Goal: Information Seeking & Learning: Stay updated

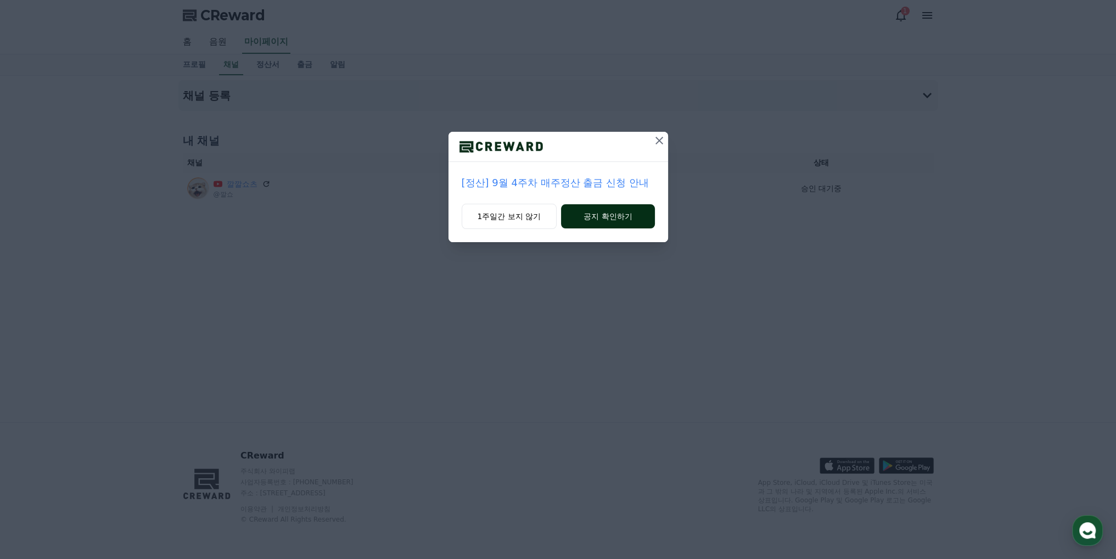
click at [603, 216] on button "공지 확인하기" at bounding box center [607, 216] width 93 height 24
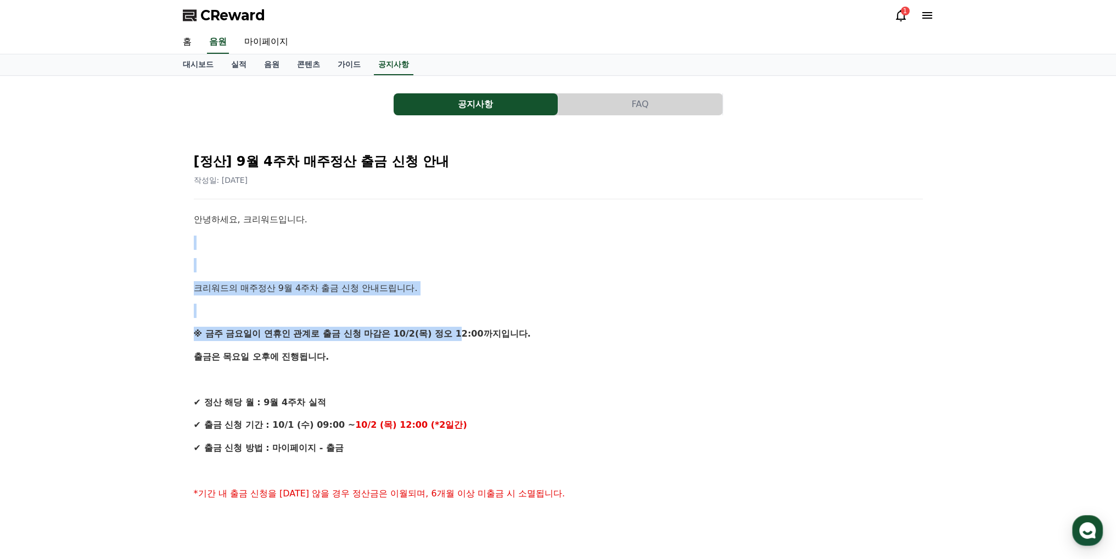
drag, startPoint x: 360, startPoint y: 246, endPoint x: 454, endPoint y: 322, distance: 120.6
click at [454, 322] on div "안녕하세요, 크리워드입니다. 크리워드의 매주정산 9월 4주차 출금 신청 안내드립니다. ※ 금주 금요일이 연휴인 관계로 출금 신청 마감은 10/…" at bounding box center [558, 561] width 729 height 699
click at [610, 315] on p at bounding box center [558, 311] width 729 height 14
drag, startPoint x: 361, startPoint y: 282, endPoint x: 509, endPoint y: 334, distance: 157.8
click at [481, 331] on div "안녕하세요, 크리워드입니다. 크리워드의 매주정산 9월 4주차 출금 신청 안내드립니다. ※ 금주 금요일이 연휴인 관계로 출금 신청 마감은 10/…" at bounding box center [558, 561] width 729 height 699
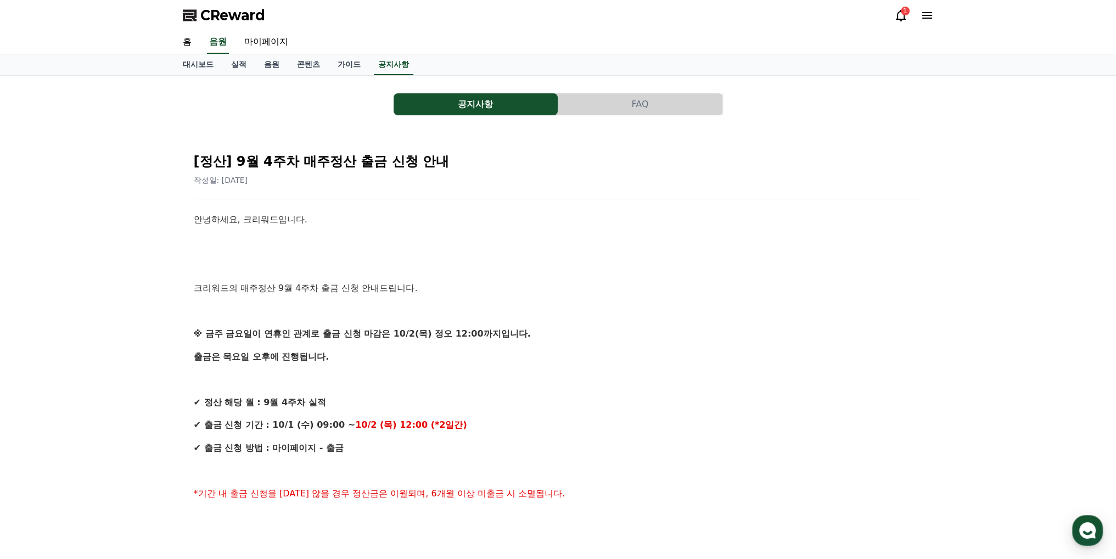
click at [597, 338] on p "※ 금주 금요일이 연휴인 관계로 출금 신청 마감은 10/2(목) 정오 12:00까지입니다." at bounding box center [558, 334] width 729 height 14
click at [386, 65] on link "공지사항" at bounding box center [394, 64] width 40 height 21
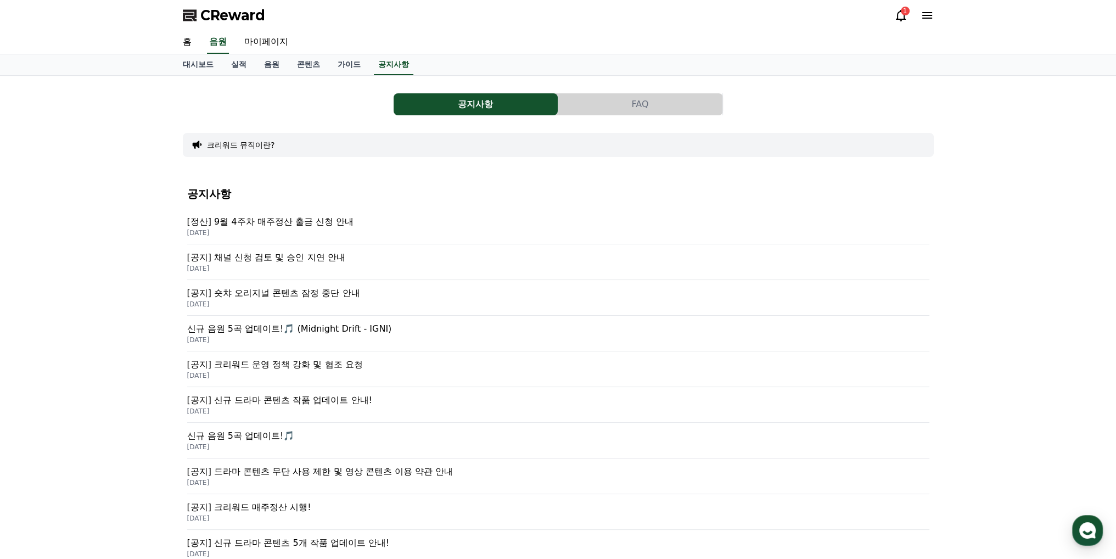
click at [334, 260] on p "[공지] 채널 신청 검토 및 승인 지연 안내" at bounding box center [558, 257] width 742 height 13
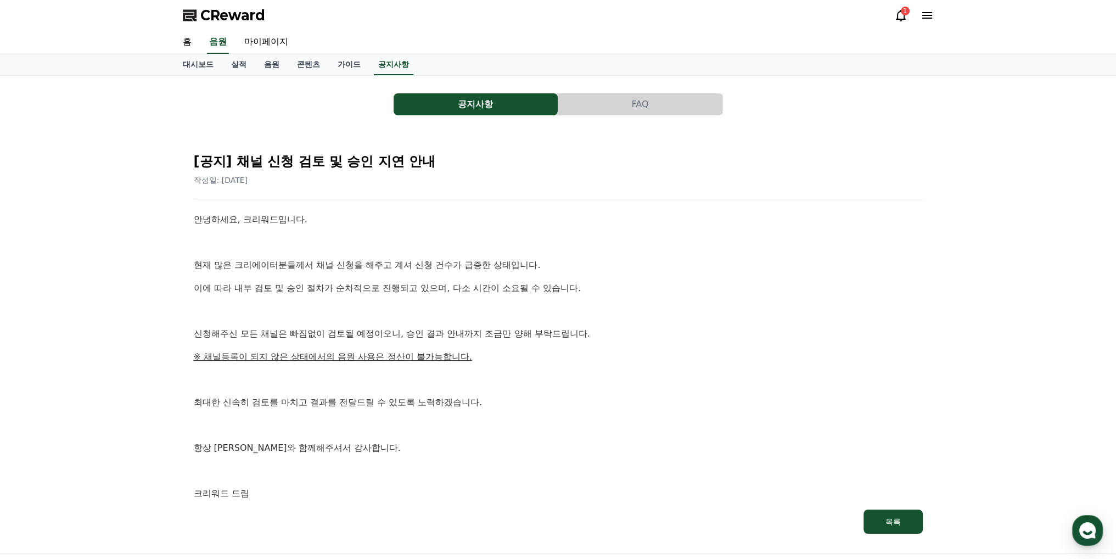
click at [893, 16] on div "CReward 1" at bounding box center [558, 15] width 769 height 31
click at [898, 16] on icon at bounding box center [900, 15] width 13 height 13
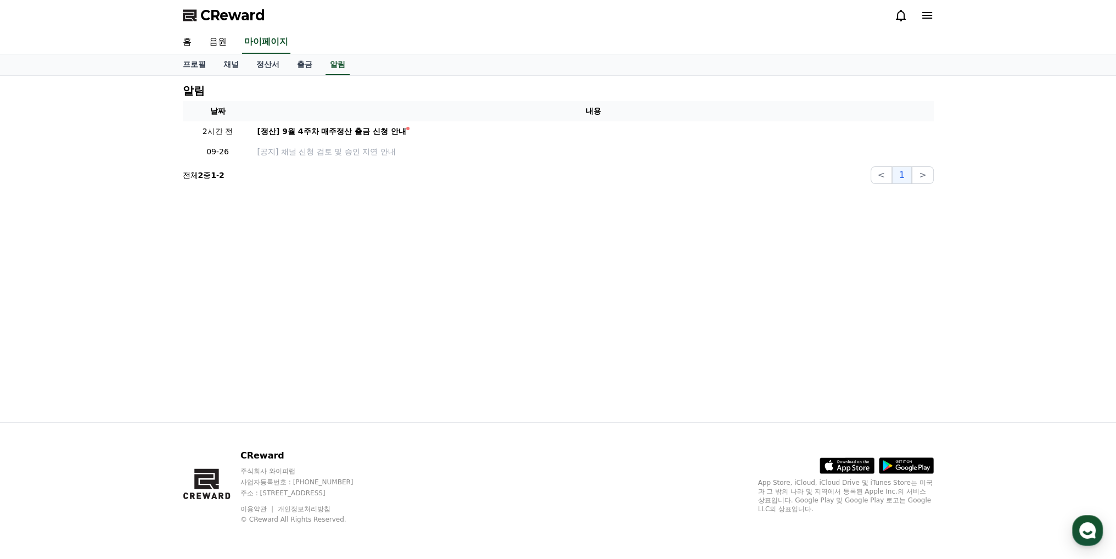
click at [933, 14] on icon at bounding box center [927, 15] width 13 height 13
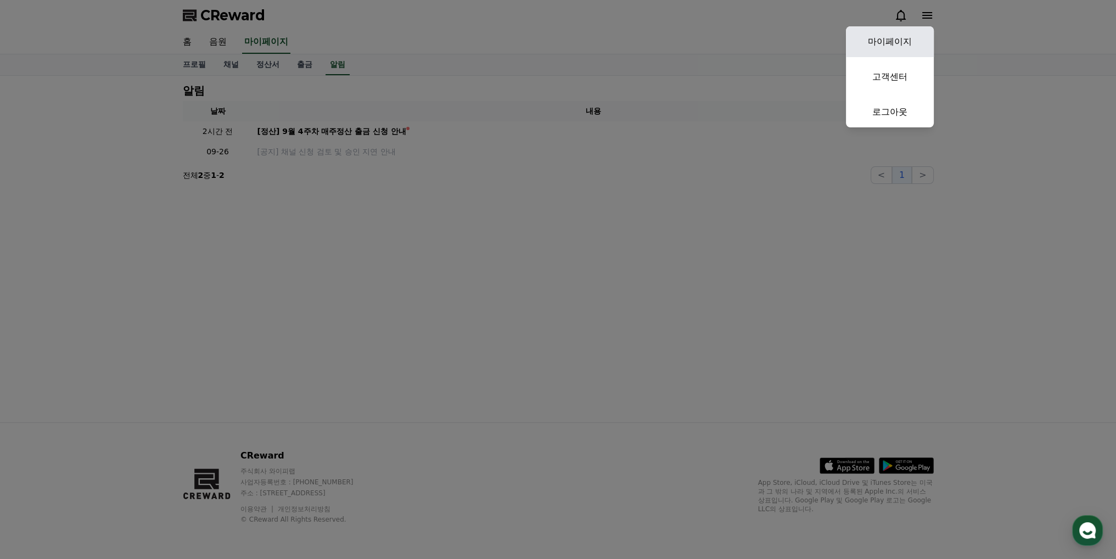
click at [907, 40] on link "마이페이지" at bounding box center [890, 41] width 88 height 31
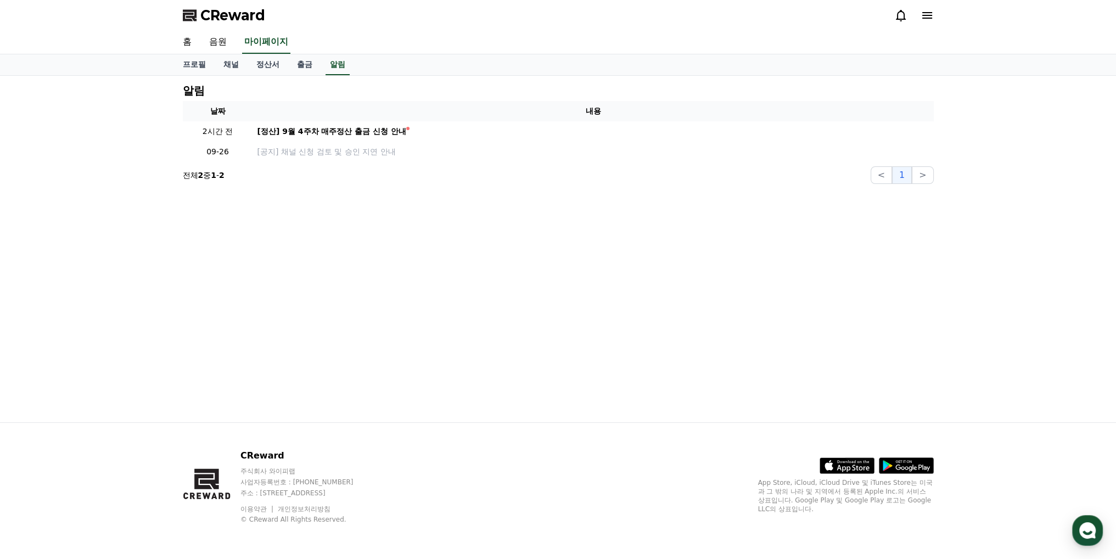
select select "**********"
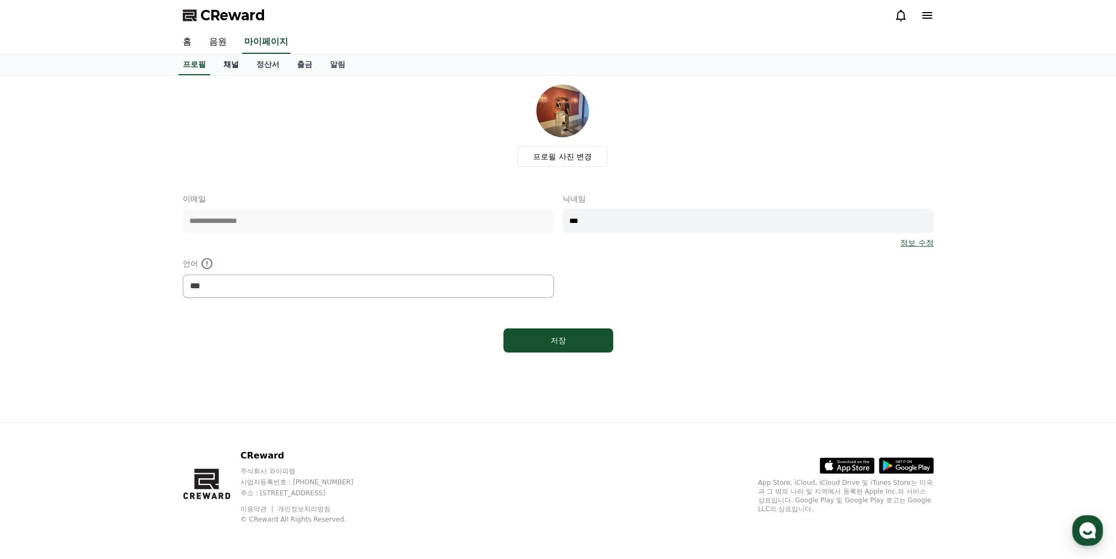
click at [237, 64] on link "채널" at bounding box center [231, 64] width 33 height 21
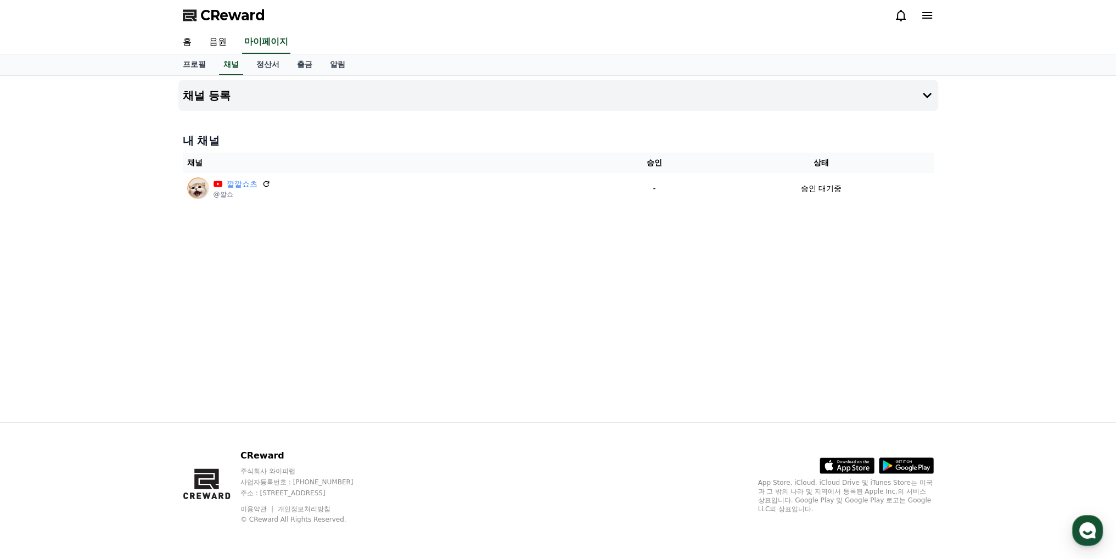
click at [506, 264] on div "채널 등록 내 채널 채널 승인 상태 깔깔쇼츠 @깔쇼 - 승인 대기중" at bounding box center [558, 249] width 769 height 346
click at [461, 94] on button "채널 등록" at bounding box center [558, 95] width 760 height 31
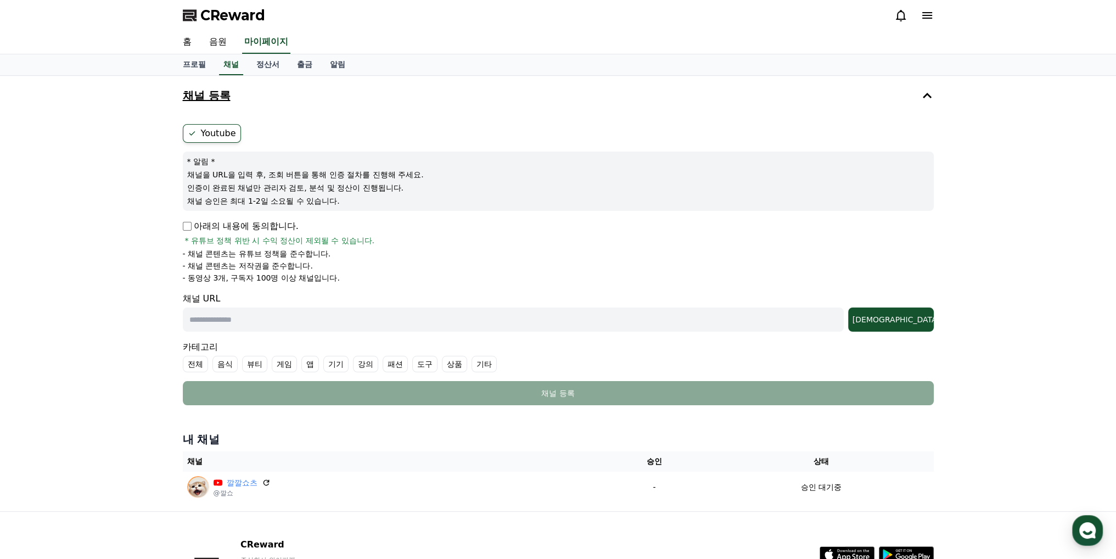
click at [461, 94] on button "채널 등록" at bounding box center [558, 95] width 760 height 31
